Goal: Transaction & Acquisition: Subscribe to service/newsletter

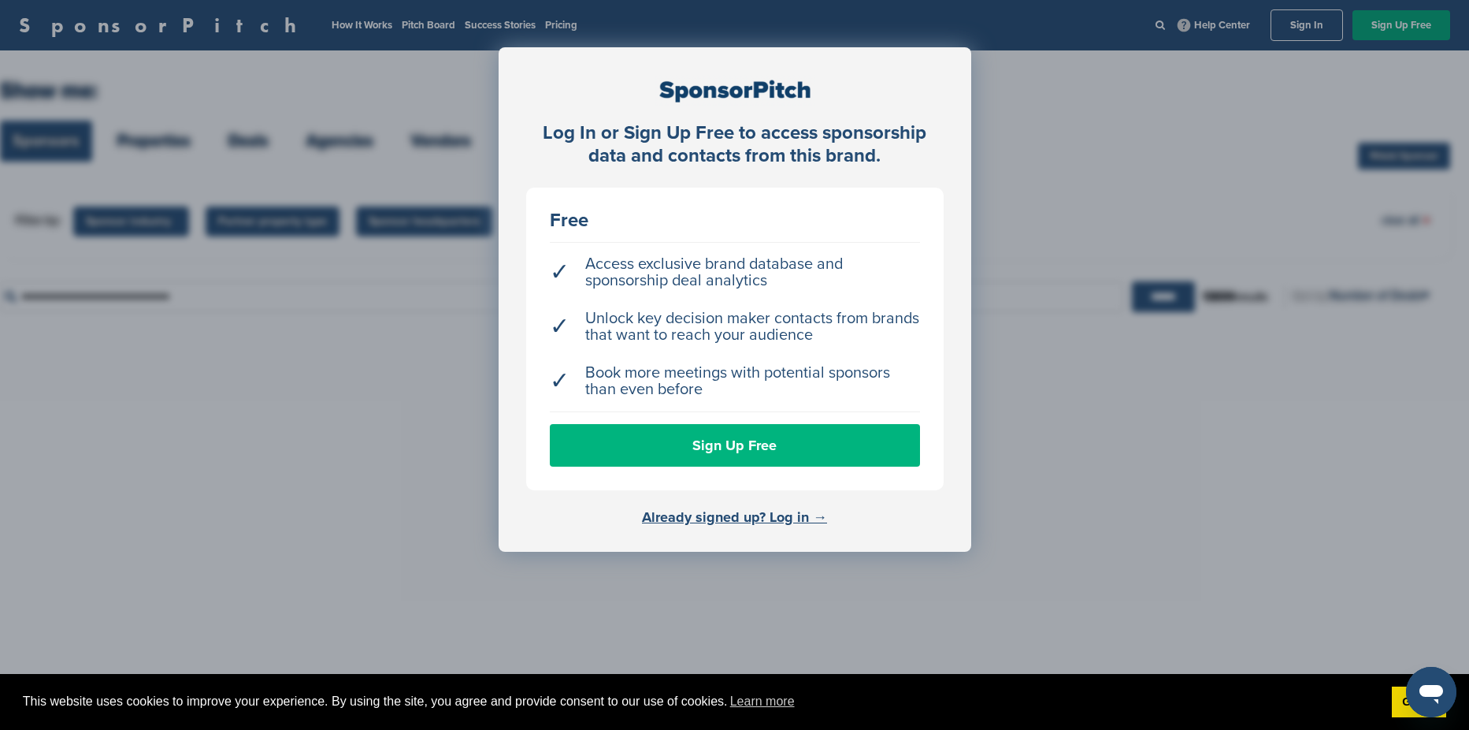
click at [763, 445] on link "Sign Up Free" at bounding box center [735, 445] width 370 height 43
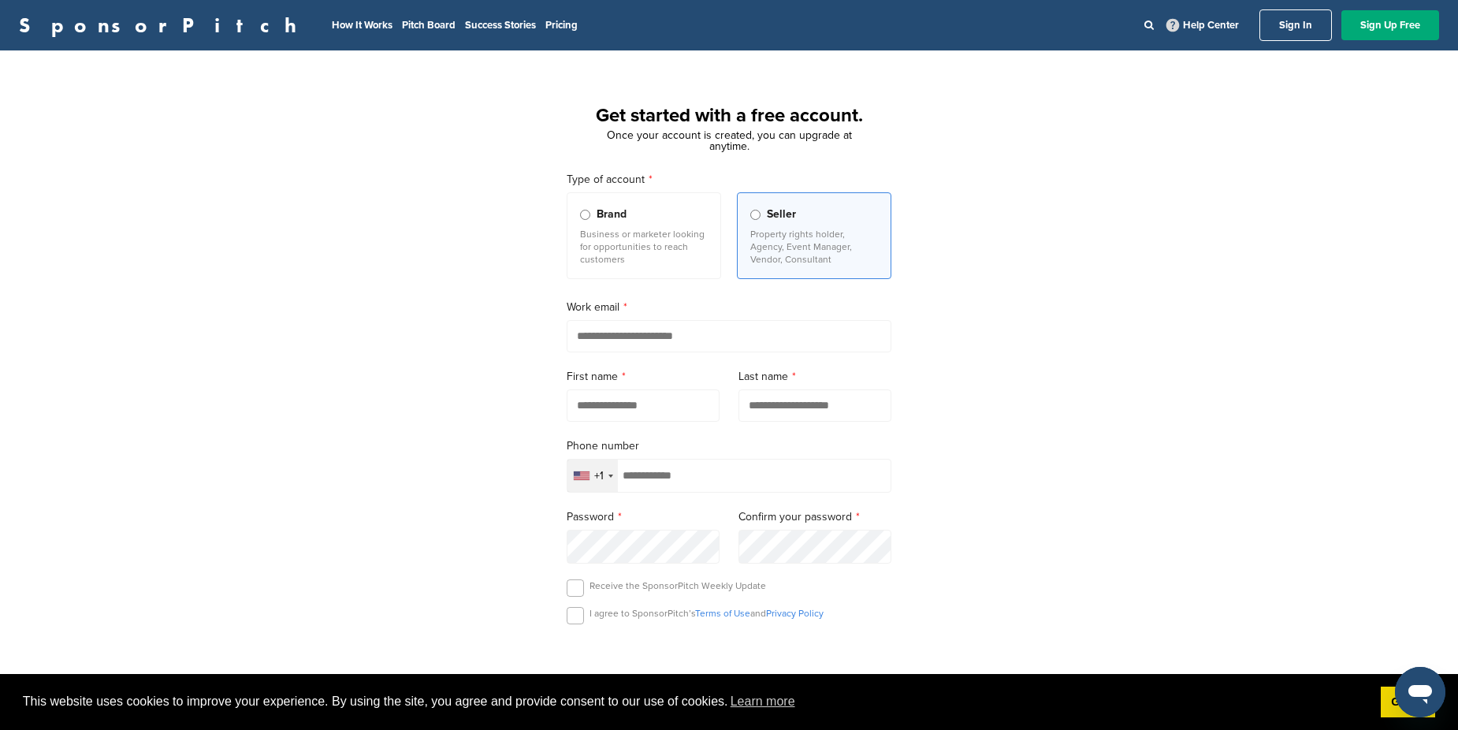
click at [1298, 18] on link "Sign In" at bounding box center [1295, 25] width 72 height 32
